Goal: Task Accomplishment & Management: Complete application form

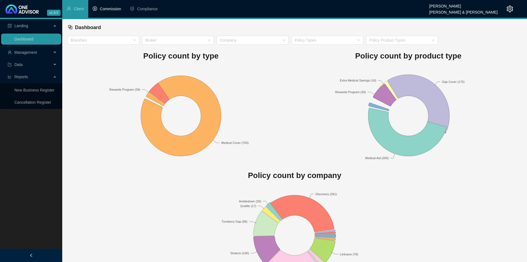
click at [108, 8] on span "Commission" at bounding box center [110, 9] width 21 height 4
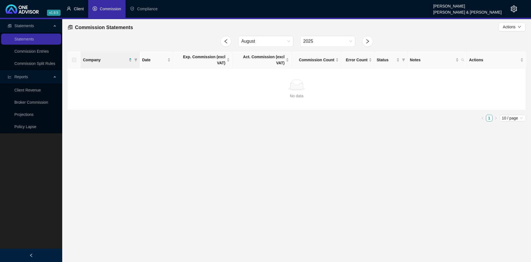
click at [74, 7] on span "Client" at bounding box center [79, 9] width 10 height 4
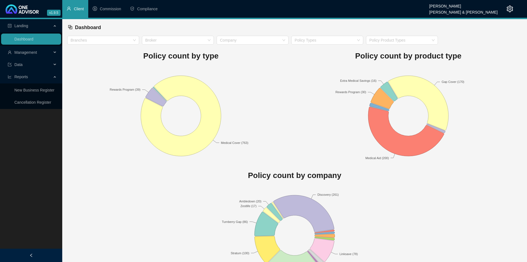
click at [55, 53] on div "Management" at bounding box center [31, 52] width 60 height 11
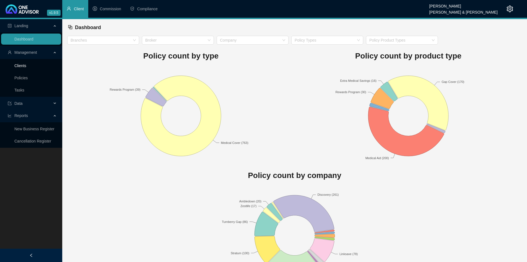
click at [26, 65] on link "Clients" at bounding box center [20, 65] width 12 height 4
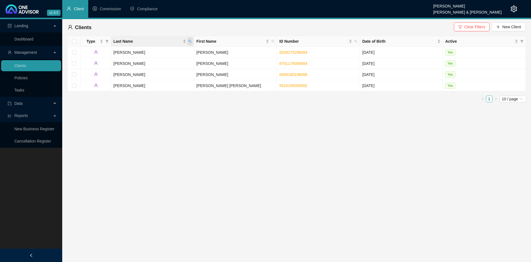
click at [191, 43] on icon "search" at bounding box center [190, 41] width 3 height 3
type input "[PERSON_NAME]"
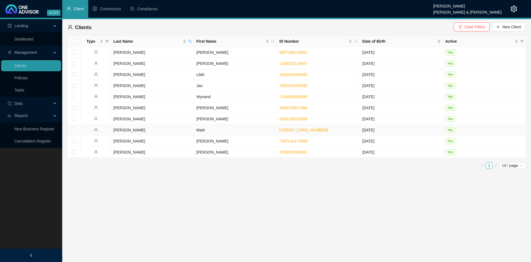
click at [203, 126] on td "Mark" at bounding box center [235, 129] width 83 height 11
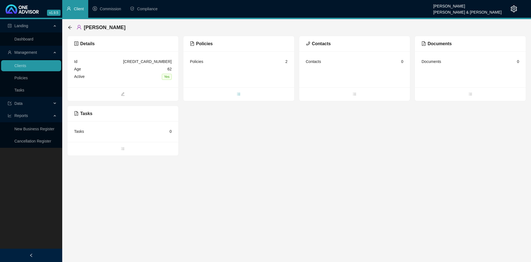
click at [241, 93] on span "bars" at bounding box center [238, 94] width 111 height 6
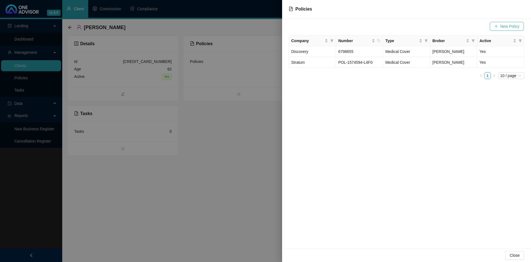
click at [513, 27] on span "New Policy" at bounding box center [510, 26] width 19 height 6
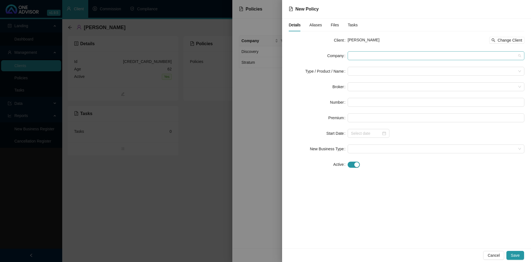
click at [358, 56] on span at bounding box center [436, 55] width 170 height 8
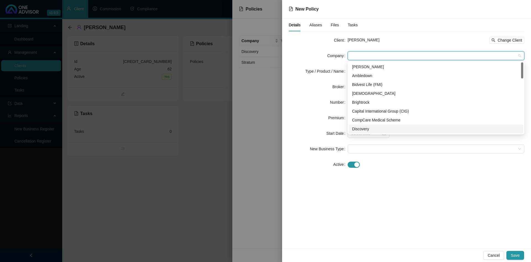
click at [360, 128] on div "Discovery" at bounding box center [436, 129] width 168 height 6
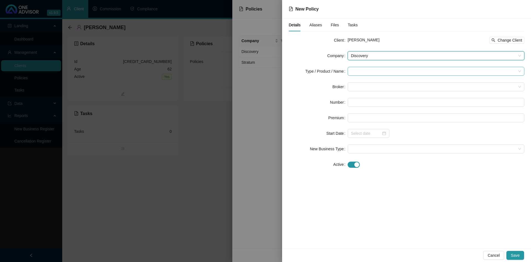
click at [364, 70] on input "search" at bounding box center [433, 71] width 165 height 8
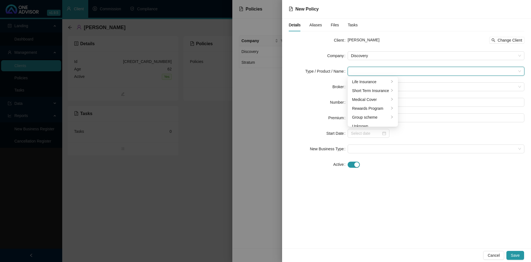
scroll to position [14, 0]
click at [393, 102] on li "Rewards Program" at bounding box center [373, 103] width 48 height 9
click at [418, 81] on div "Rewards Program" at bounding box center [418, 82] width 31 height 6
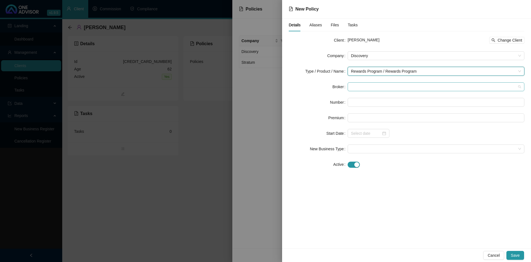
click at [354, 85] on span at bounding box center [436, 86] width 170 height 8
click at [405, 57] on span "Discovery" at bounding box center [436, 55] width 170 height 8
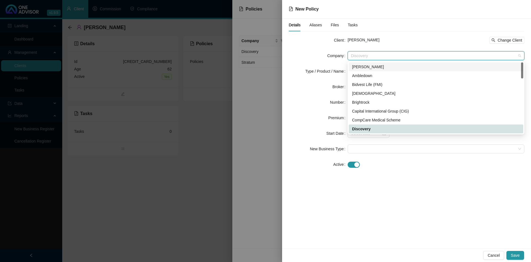
drag, startPoint x: 524, startPoint y: 68, endPoint x: 522, endPoint y: 79, distance: 11.2
click at [522, 79] on div "4045aa81-4ebe-4216-b019-d1a542853a07 d68ac402-7e68-4836-b156-689cdbacec0f [PERS…" at bounding box center [436, 97] width 177 height 73
drag, startPoint x: 522, startPoint y: 69, endPoint x: 511, endPoint y: 68, distance: 10.3
click at [511, 68] on div "[PERSON_NAME] Ambledown Bidvest Life (FMI) Bonitas Brightrock Capital Internati…" at bounding box center [436, 97] width 175 height 71
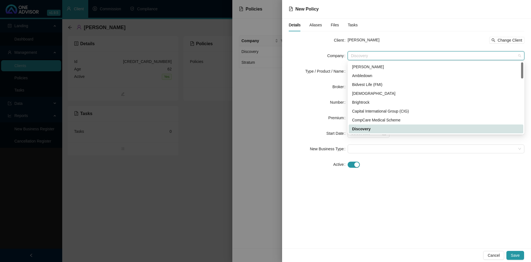
click at [358, 130] on div "Discovery" at bounding box center [436, 129] width 168 height 6
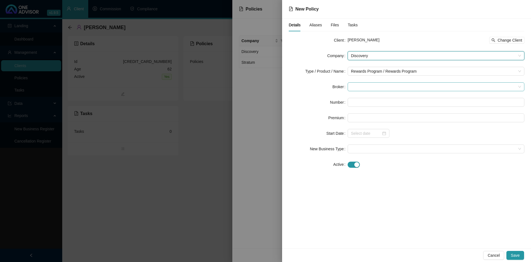
click at [360, 87] on span at bounding box center [436, 86] width 170 height 8
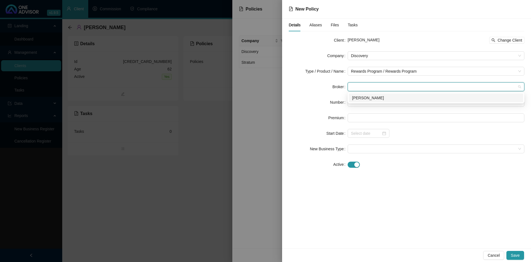
click at [362, 98] on div "[PERSON_NAME]" at bounding box center [436, 98] width 168 height 6
click at [357, 101] on input "text" at bounding box center [436, 102] width 177 height 9
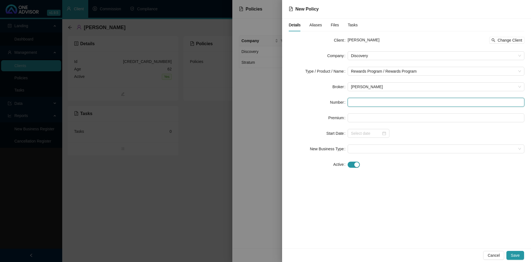
click at [358, 100] on input "text" at bounding box center [436, 102] width 177 height 9
click at [356, 134] on input at bounding box center [366, 133] width 30 height 6
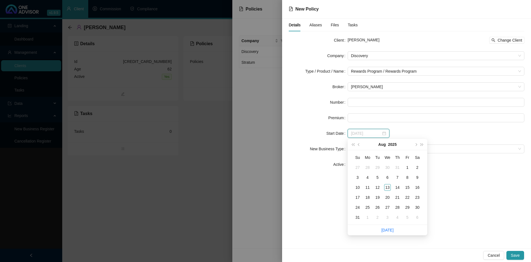
type input "[DATE]"
click at [359, 143] on span "prev-year" at bounding box center [359, 144] width 3 height 3
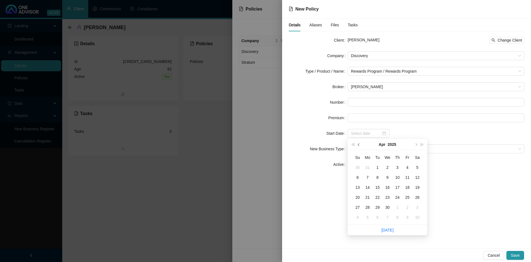
click at [359, 143] on span "prev-year" at bounding box center [359, 144] width 3 height 3
click at [354, 145] on span "super-prev-year" at bounding box center [353, 144] width 3 height 3
click at [415, 144] on span "next-year" at bounding box center [416, 144] width 3 height 3
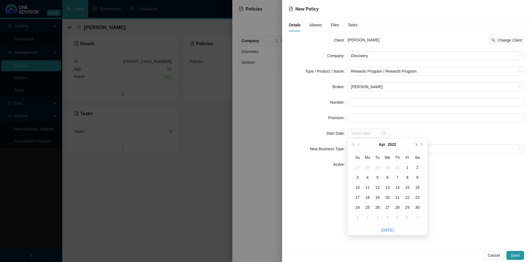
click at [415, 144] on span "next-year" at bounding box center [416, 144] width 3 height 3
type input "[DATE]"
click at [358, 167] on div "1" at bounding box center [357, 167] width 7 height 7
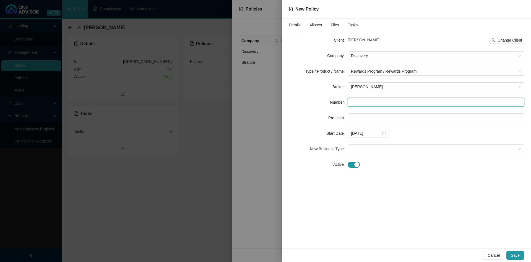
click at [352, 100] on input "text" at bounding box center [436, 102] width 177 height 9
click at [358, 147] on span at bounding box center [436, 148] width 170 height 8
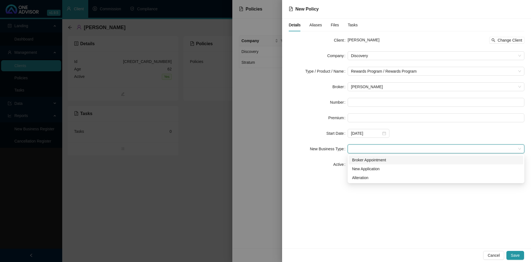
click at [361, 161] on div "Broker Appointment" at bounding box center [436, 160] width 168 height 6
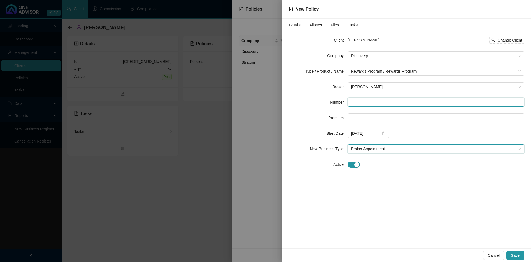
click at [355, 104] on input "text" at bounding box center [436, 102] width 177 height 9
click at [353, 100] on input "text" at bounding box center [436, 102] width 177 height 9
click at [356, 100] on input "text" at bounding box center [436, 102] width 177 height 9
click at [355, 102] on input "text" at bounding box center [436, 102] width 177 height 9
paste input "5004245386"
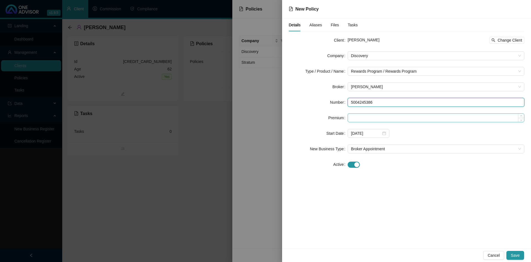
type input "5004245386"
click at [353, 119] on input at bounding box center [436, 117] width 176 height 8
type input "399.00"
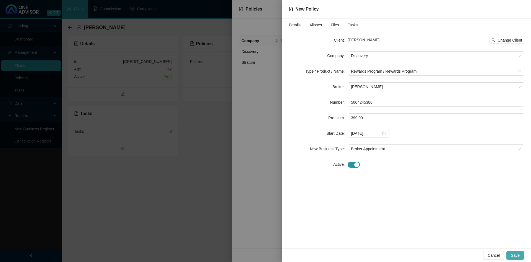
click at [517, 256] on span "Save" at bounding box center [515, 255] width 9 height 6
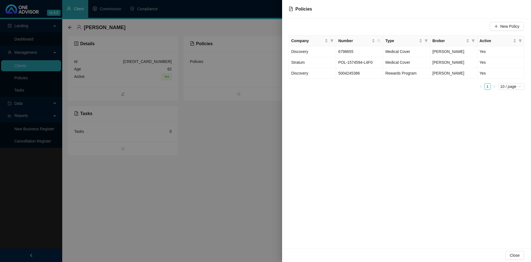
click at [71, 28] on div at bounding box center [265, 131] width 531 height 262
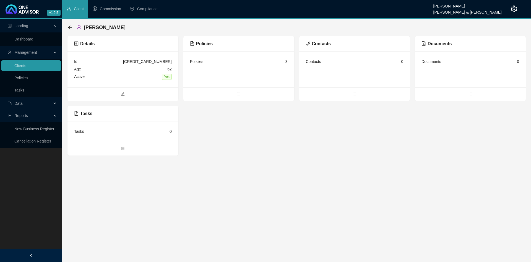
click at [71, 28] on icon "arrow-left" at bounding box center [70, 27] width 4 height 4
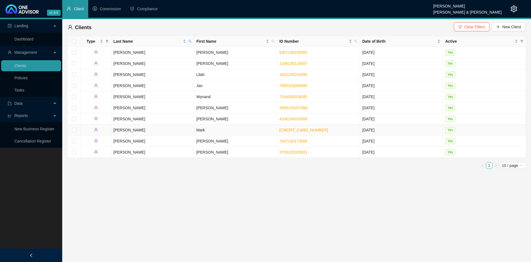
click at [209, 129] on td "Mark" at bounding box center [235, 129] width 83 height 11
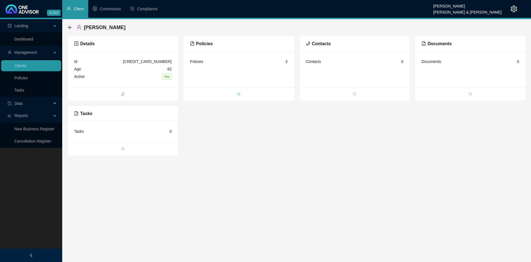
click at [240, 94] on icon "bars" at bounding box center [239, 94] width 4 height 4
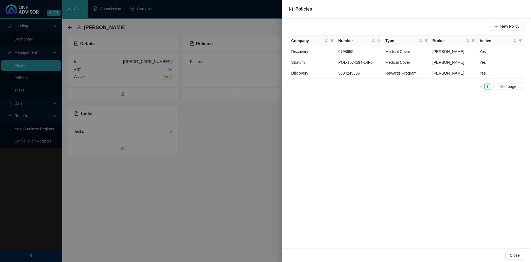
click at [244, 153] on div at bounding box center [265, 131] width 531 height 262
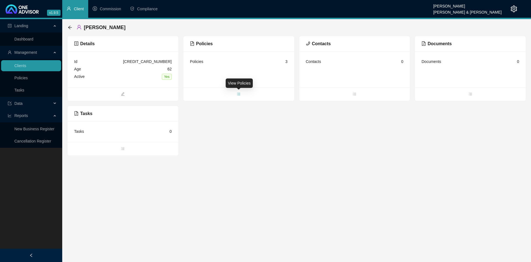
click at [239, 93] on icon "bars" at bounding box center [239, 94] width 4 height 4
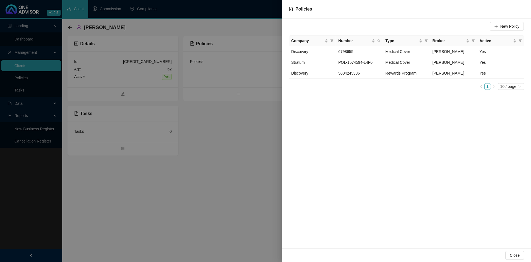
click at [72, 27] on div at bounding box center [265, 131] width 531 height 262
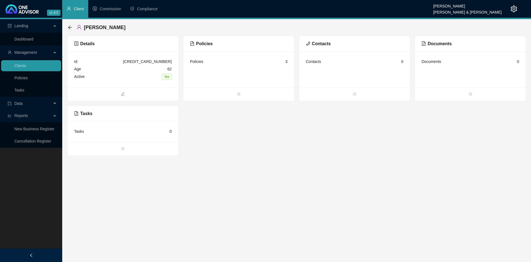
click at [72, 27] on icon "arrow-left" at bounding box center [70, 27] width 4 height 4
